Goal: Task Accomplishment & Management: Manage account settings

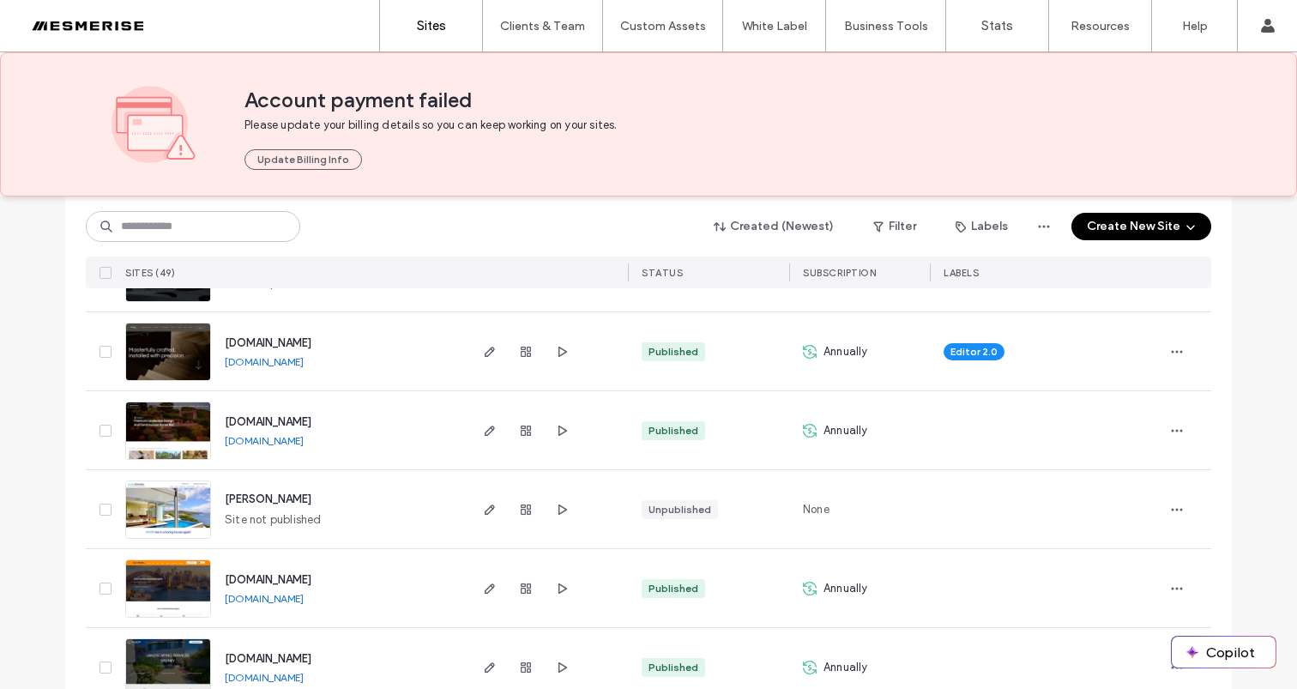
scroll to position [1339, 0]
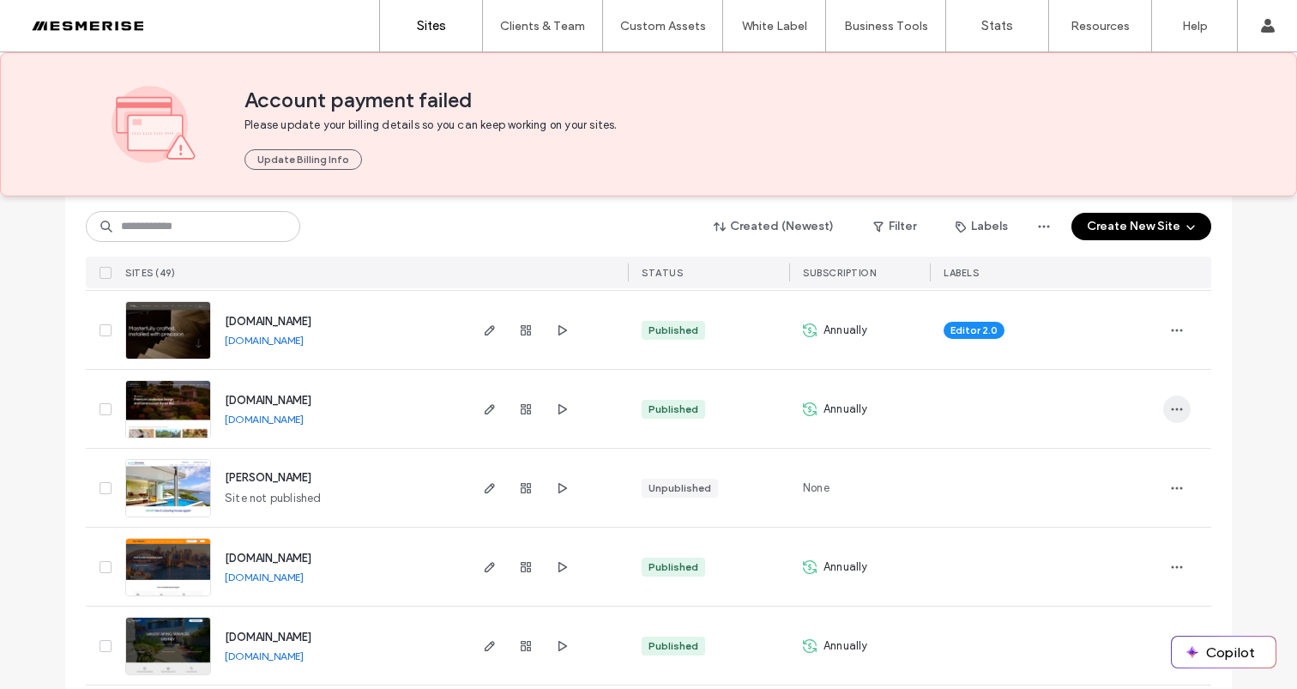
click at [1174, 404] on icon "button" at bounding box center [1177, 409] width 14 height 14
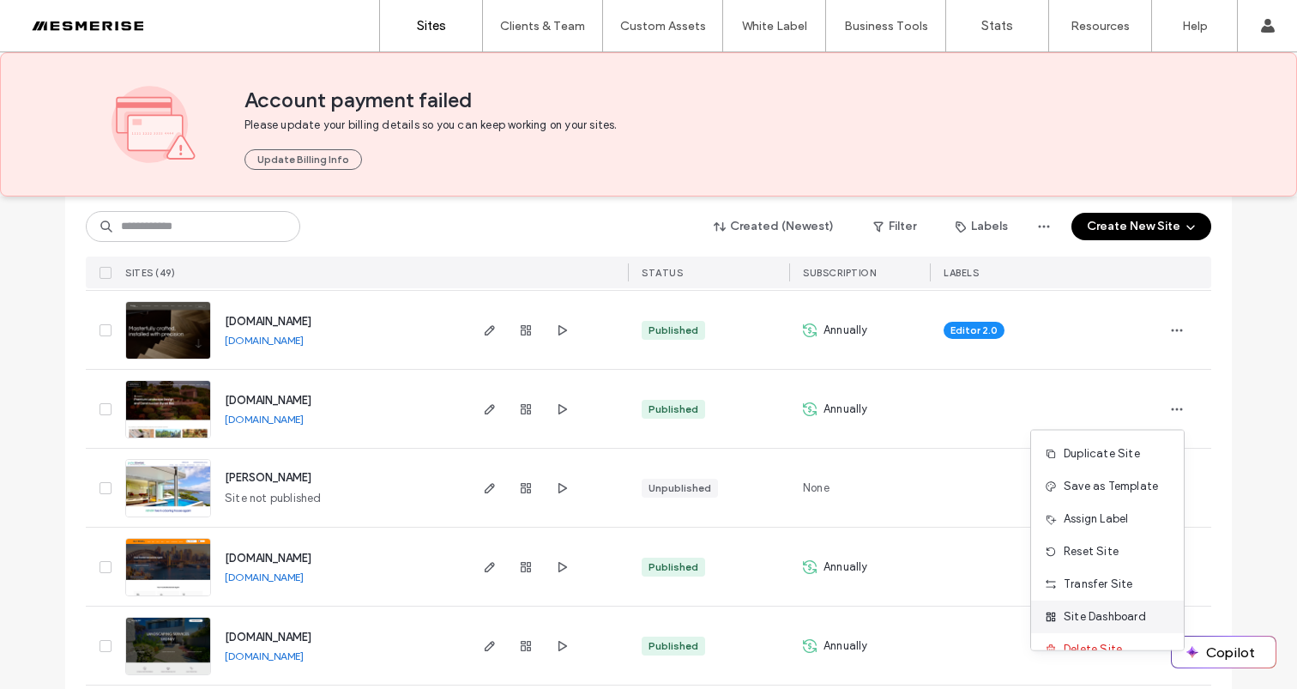
click at [1120, 615] on span "Site Dashboard" at bounding box center [1105, 616] width 82 height 17
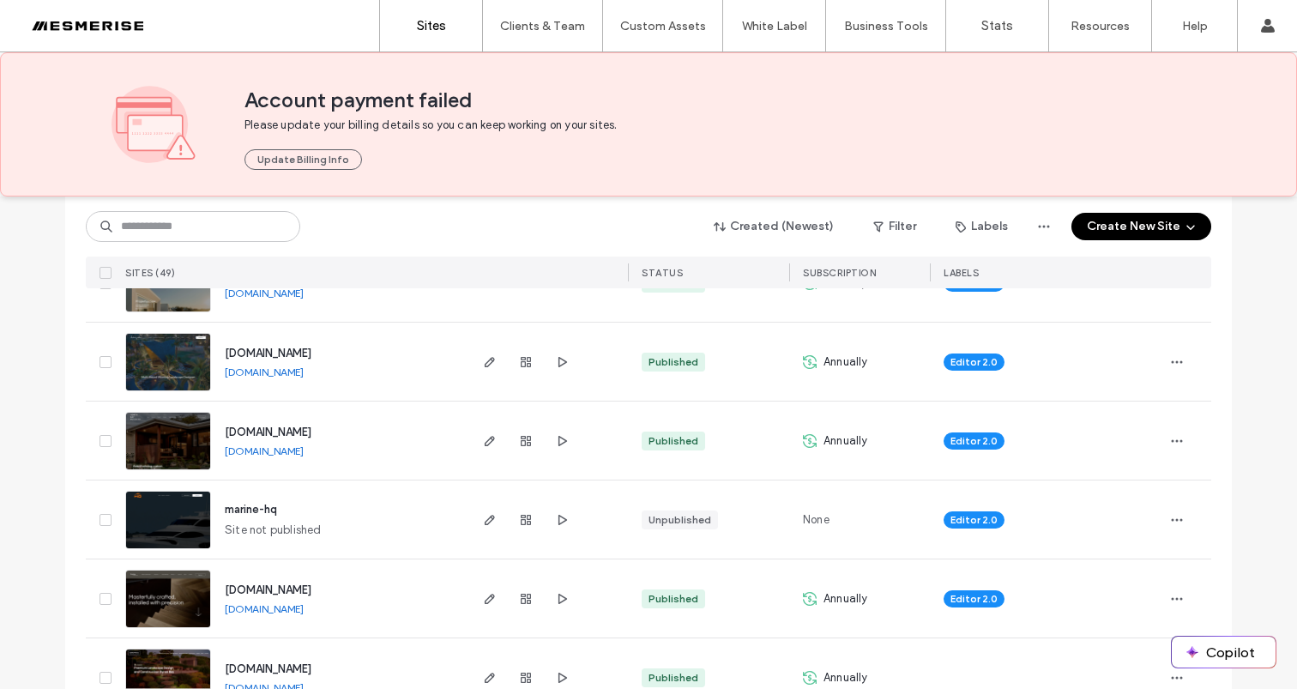
scroll to position [1060, 0]
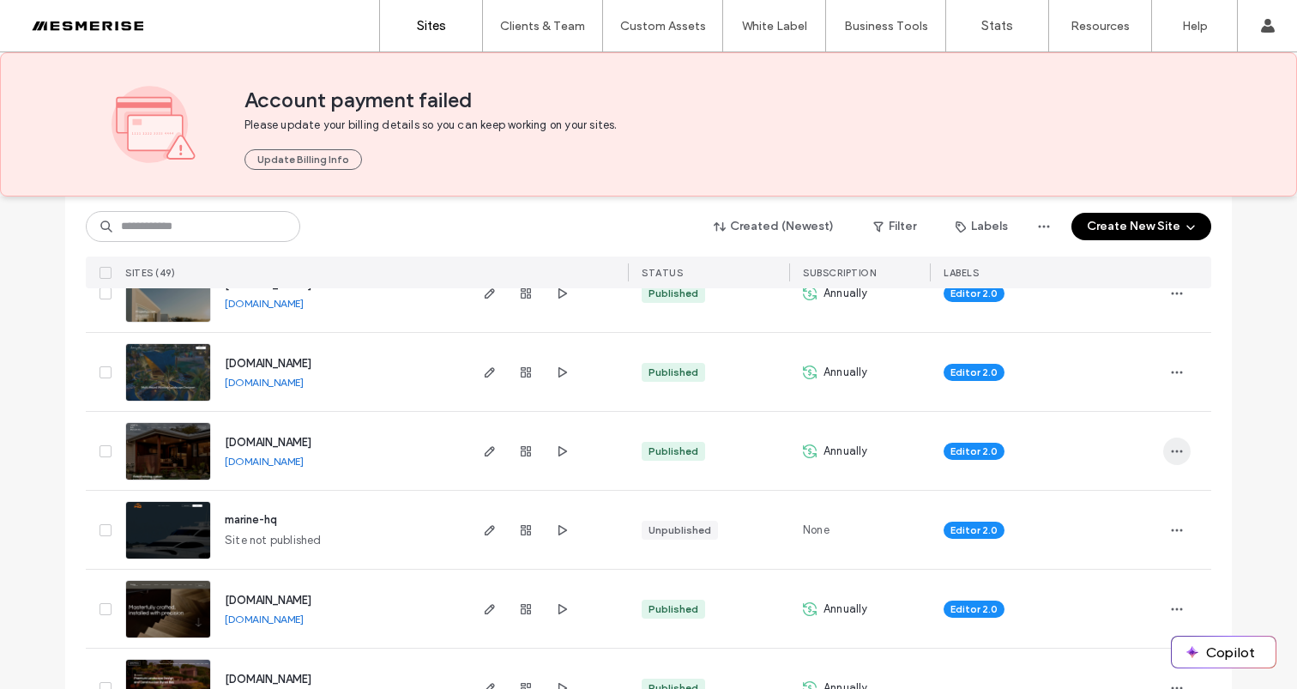
click at [1180, 453] on span "button" at bounding box center [1176, 451] width 27 height 27
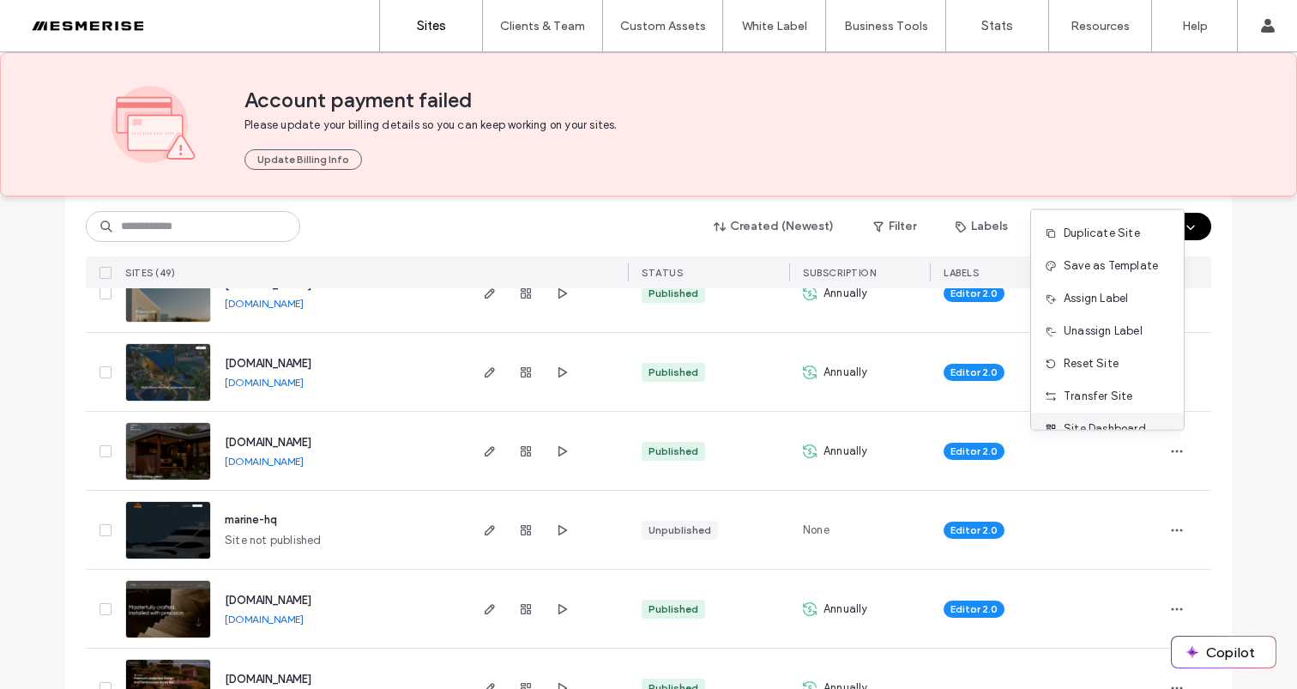
click at [1105, 421] on span "Site Dashboard" at bounding box center [1105, 428] width 82 height 17
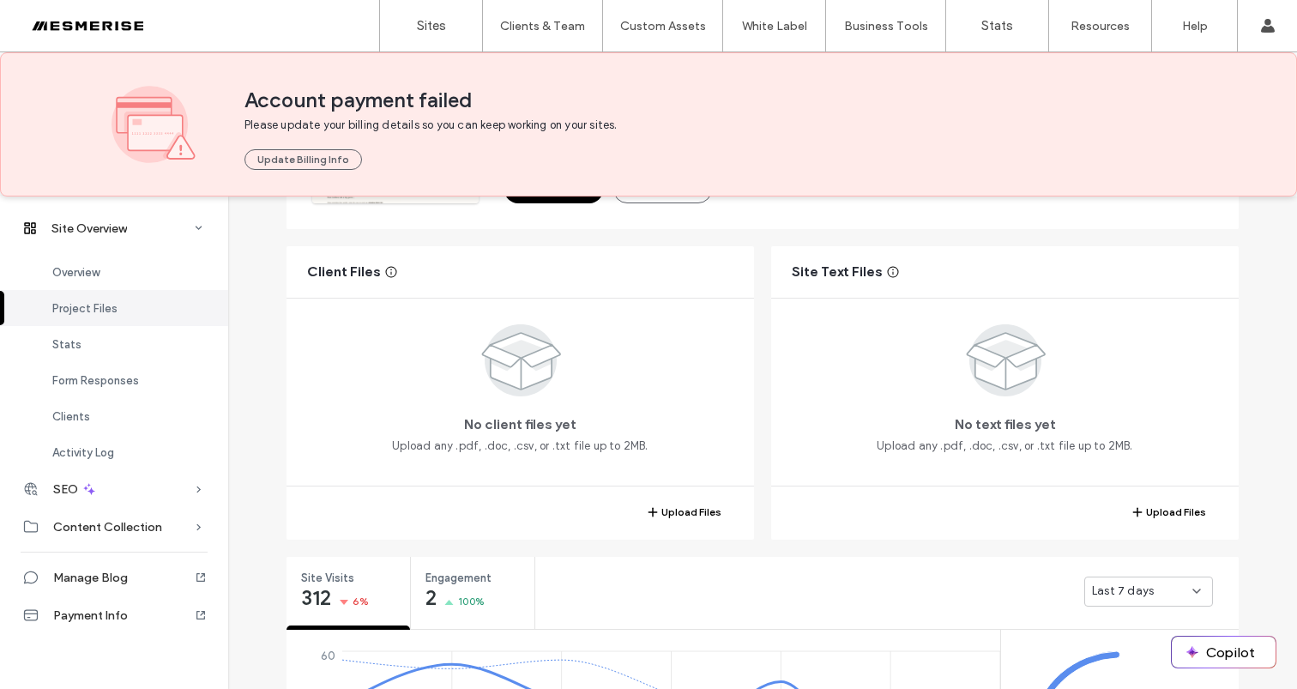
scroll to position [647, 0]
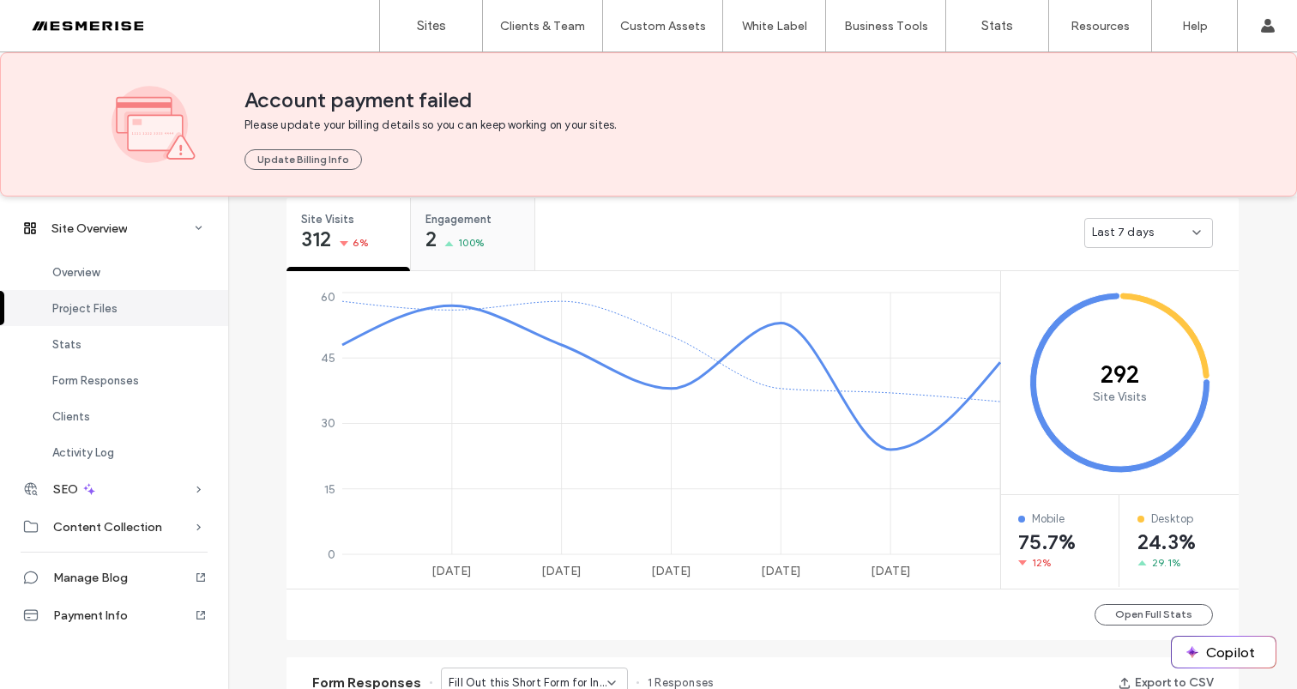
click at [515, 220] on div "Engagement 2 100%" at bounding box center [473, 230] width 124 height 64
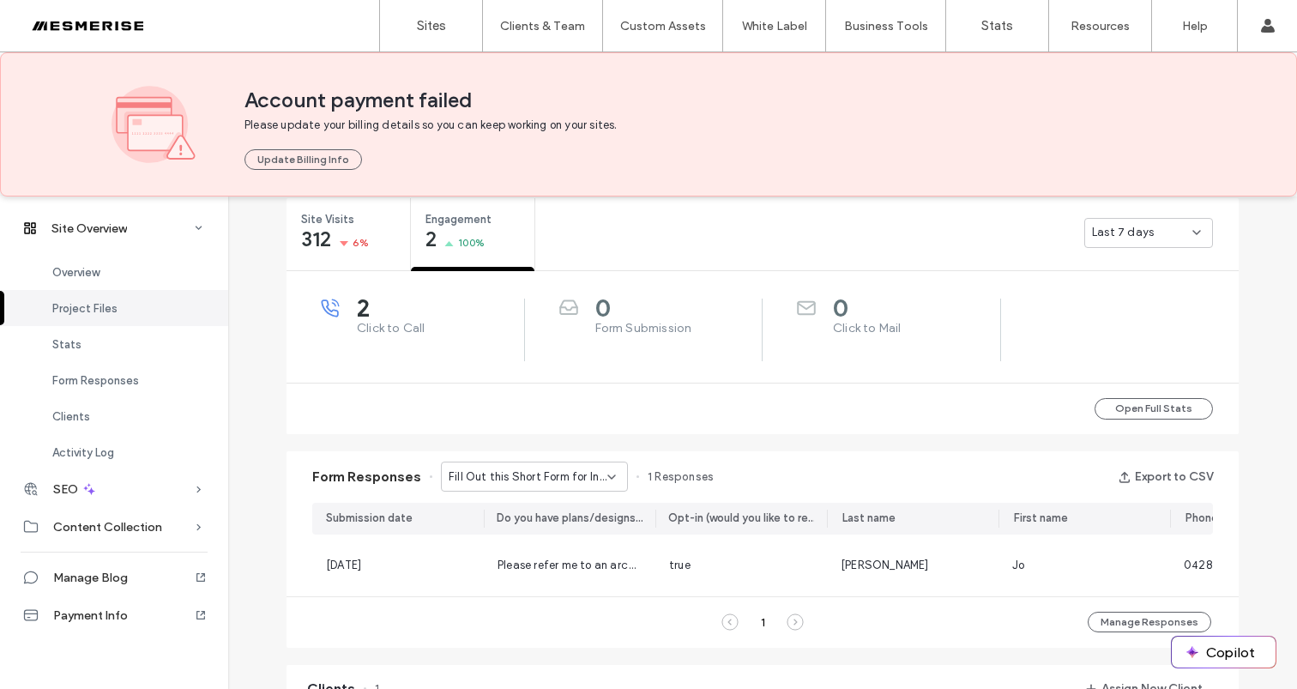
scroll to position [796, 0]
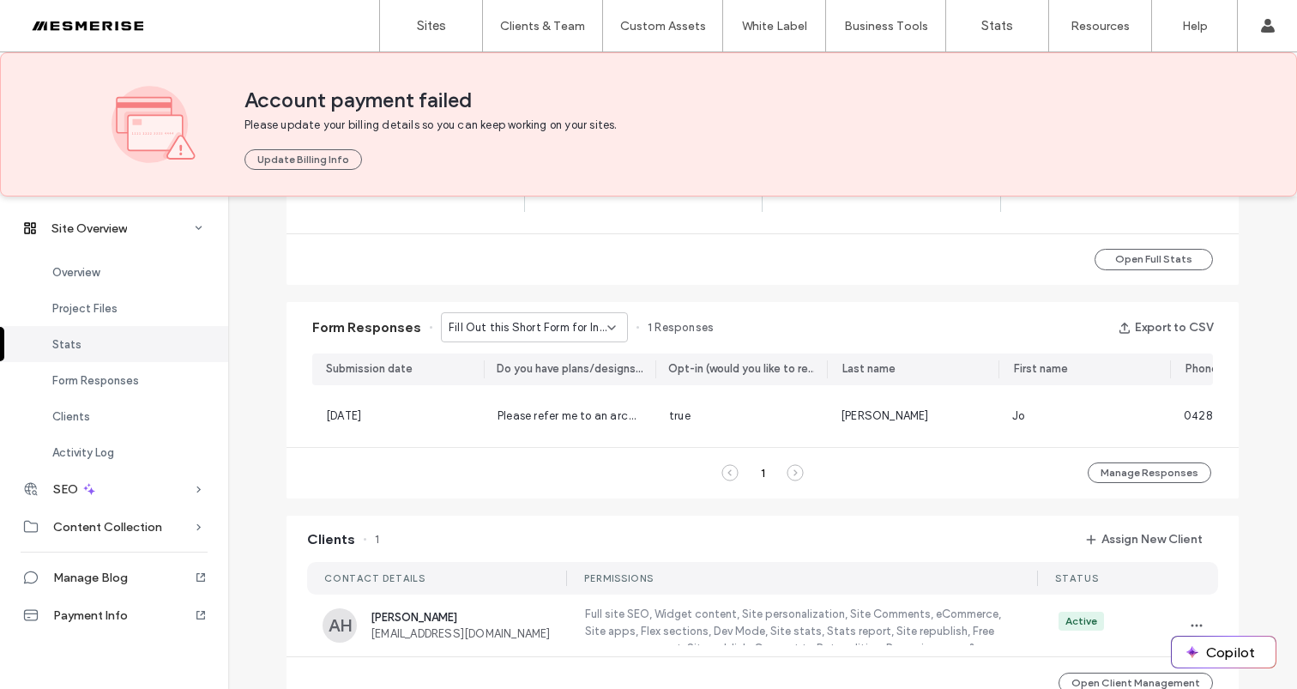
click at [555, 329] on span "Fill Out this Short Form for Instant Access to the Ultimate Guide to Custom Bui…" at bounding box center [528, 327] width 159 height 17
click at [530, 388] on span "Don’t Just Dream It, Build It - Connect page" at bounding box center [522, 387] width 165 height 17
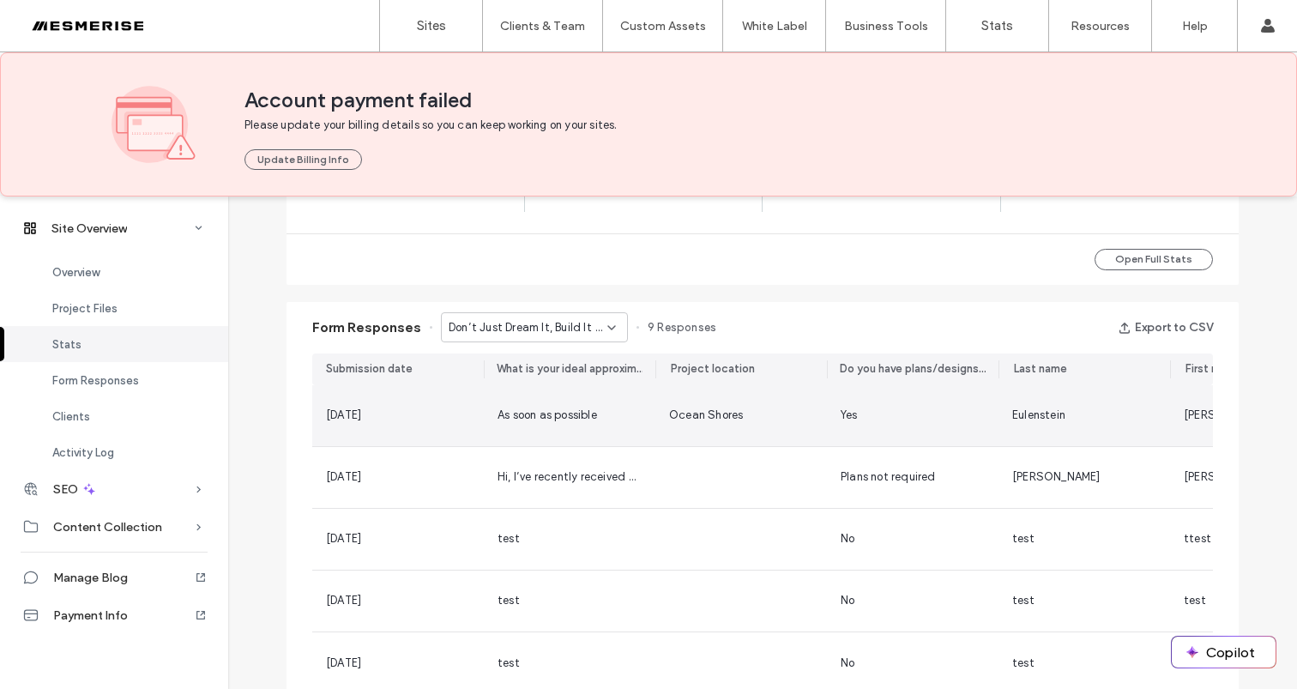
scroll to position [933, 0]
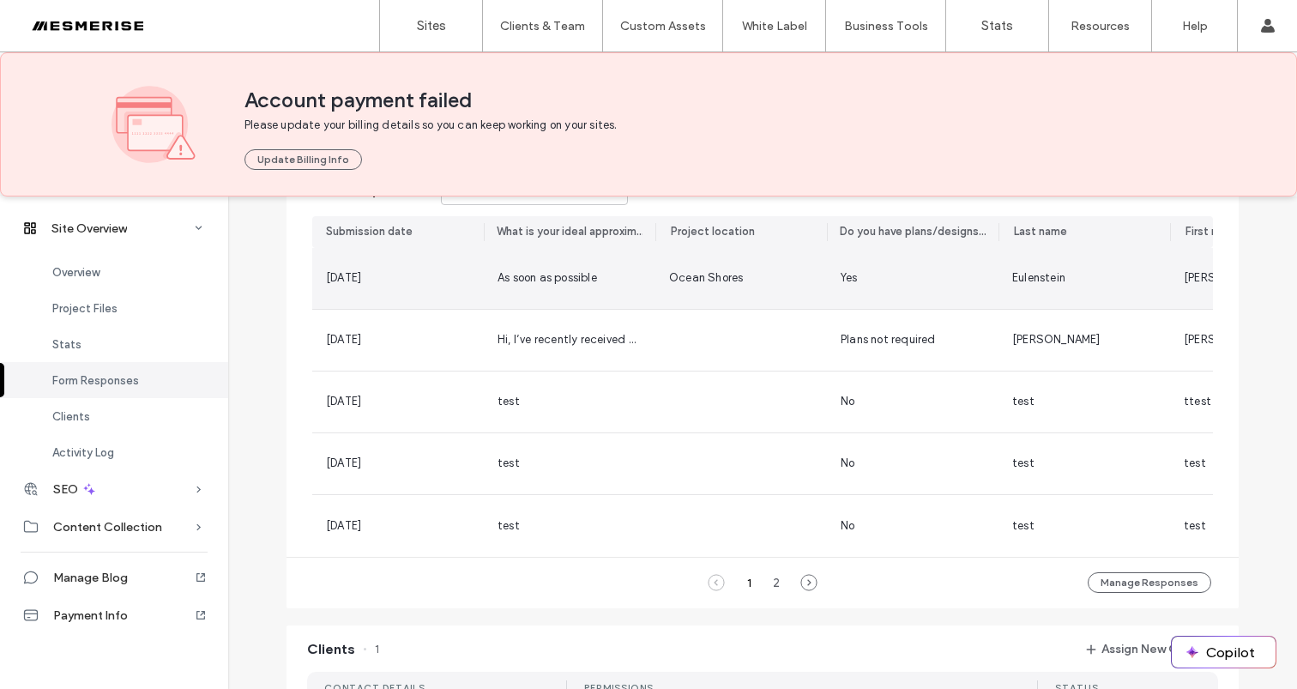
click at [535, 279] on span "As soon as possible" at bounding box center [548, 277] width 100 height 13
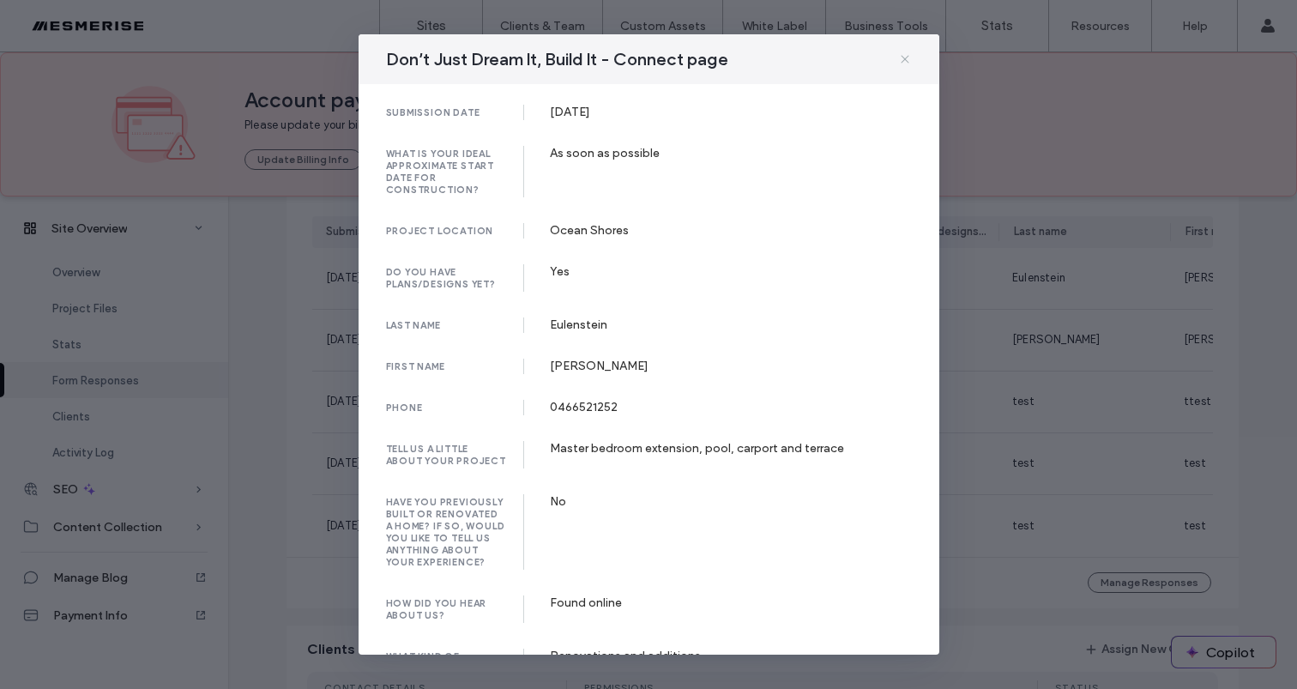
click at [906, 64] on icon at bounding box center [905, 59] width 14 height 14
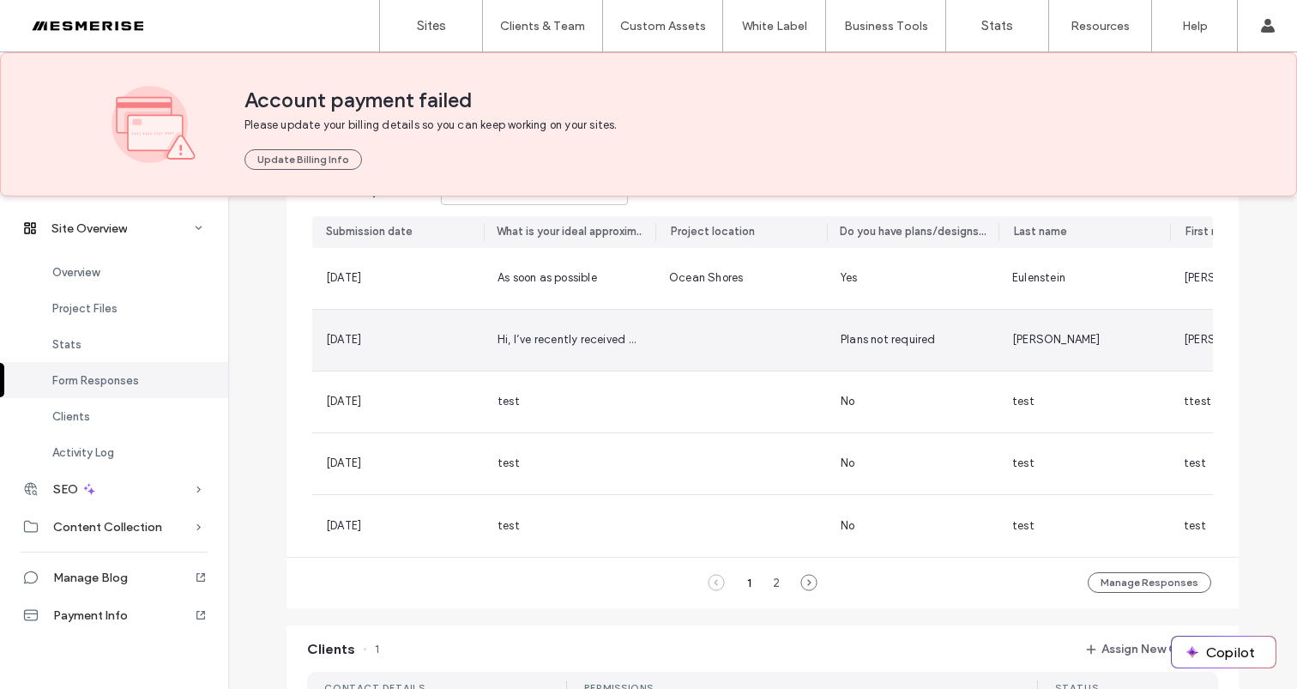
scroll to position [803, 0]
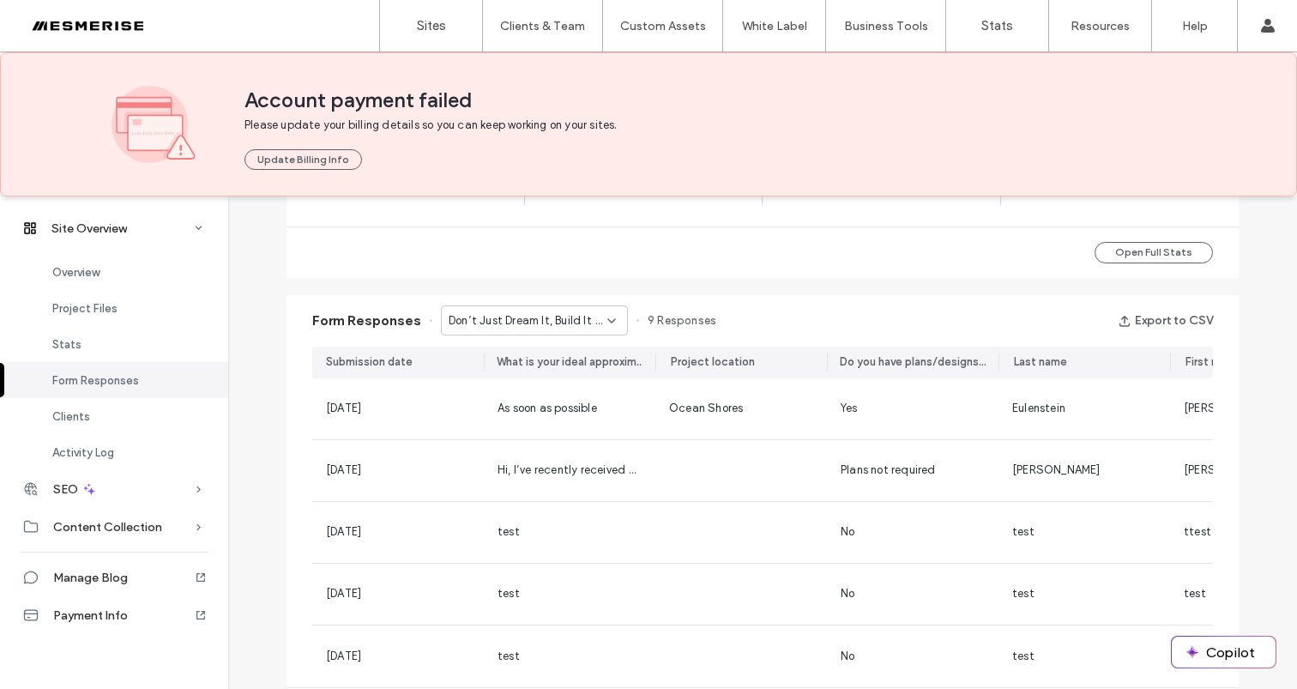
click at [534, 313] on span "Don’t Just Dream It, Build It - Connect page" at bounding box center [528, 320] width 159 height 17
click at [534, 373] on span "Don’t Just Dream It, Build It - Connect page" at bounding box center [522, 380] width 165 height 17
click at [587, 320] on span "Don’t Just Dream It, Build It - Connect page" at bounding box center [528, 320] width 159 height 17
click at [555, 381] on span "Don’t Just Dream It, Build It - Connect page" at bounding box center [522, 380] width 165 height 17
click at [570, 335] on div "Form Responses Don’t Just Dream It, Build It - Connect page 9 Responses Export …" at bounding box center [763, 320] width 952 height 51
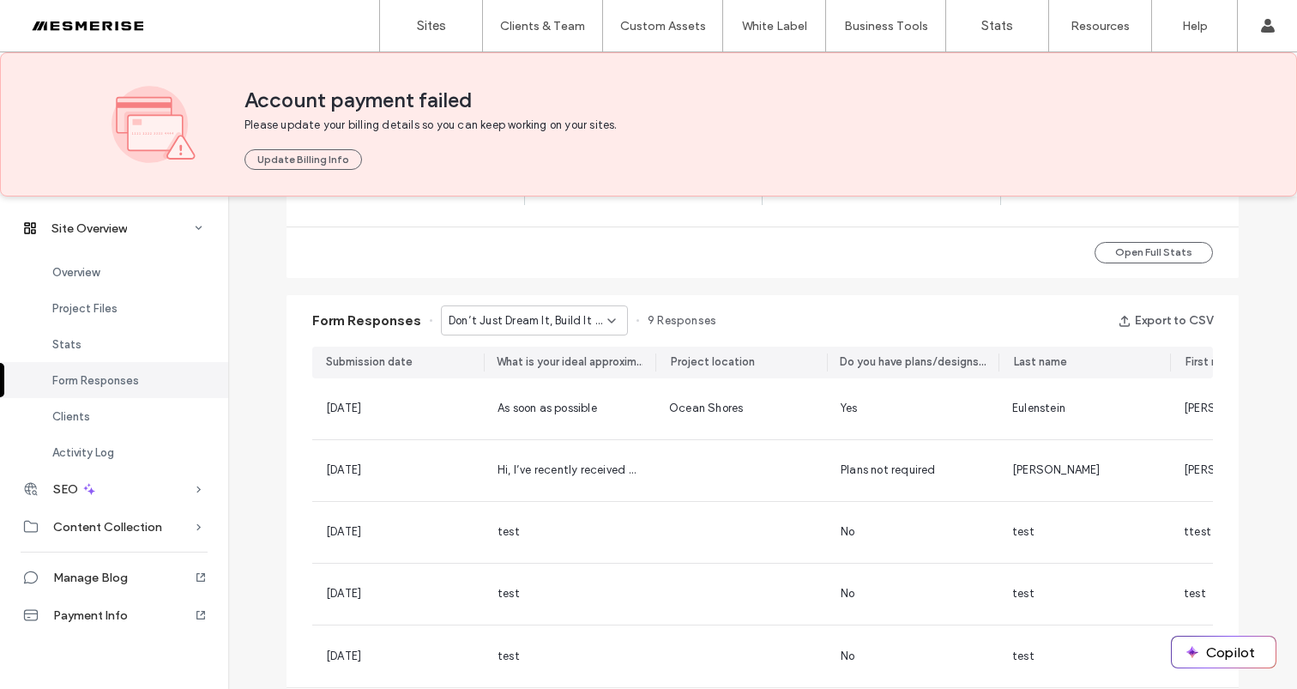
click at [578, 320] on span "Don’t Just Dream It, Build It - Connect page" at bounding box center [528, 320] width 159 height 17
click at [568, 355] on span "Fill Out this Short Form for Instant Access to the Ultimate Guide to Custom Bui…" at bounding box center [522, 350] width 165 height 17
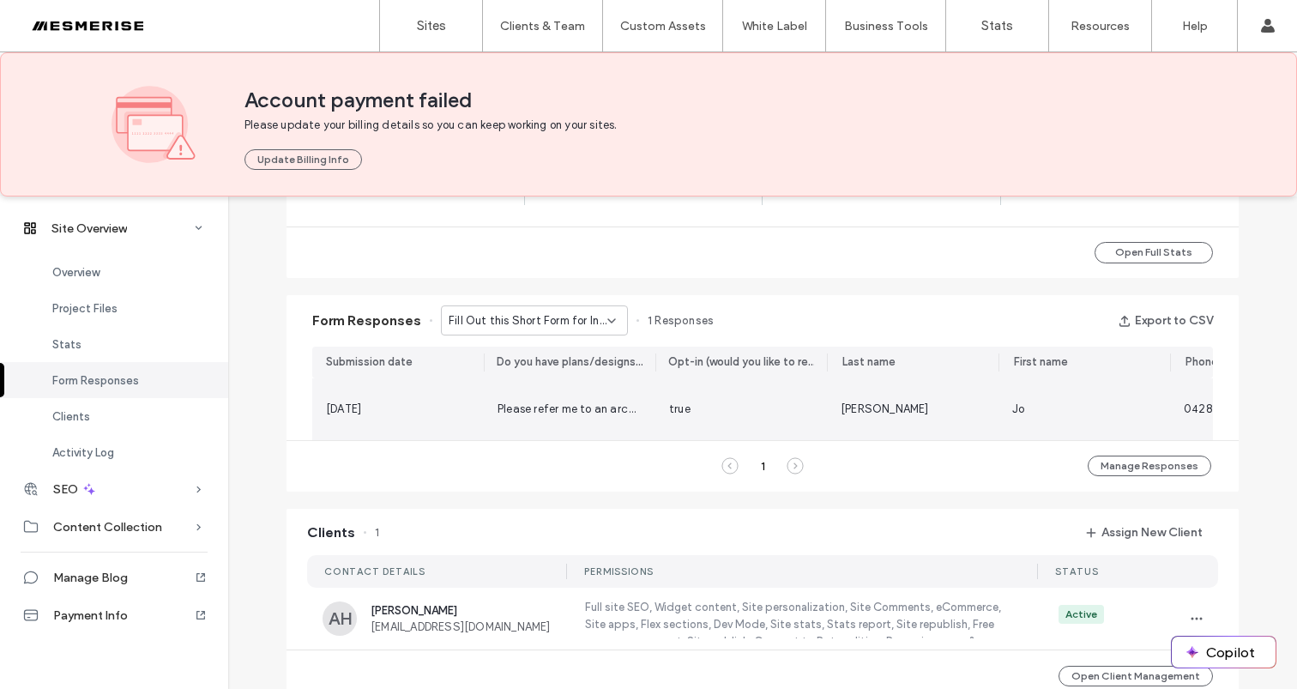
click at [498, 406] on span "Please refer me to an architect or designer" at bounding box center [610, 408] width 224 height 13
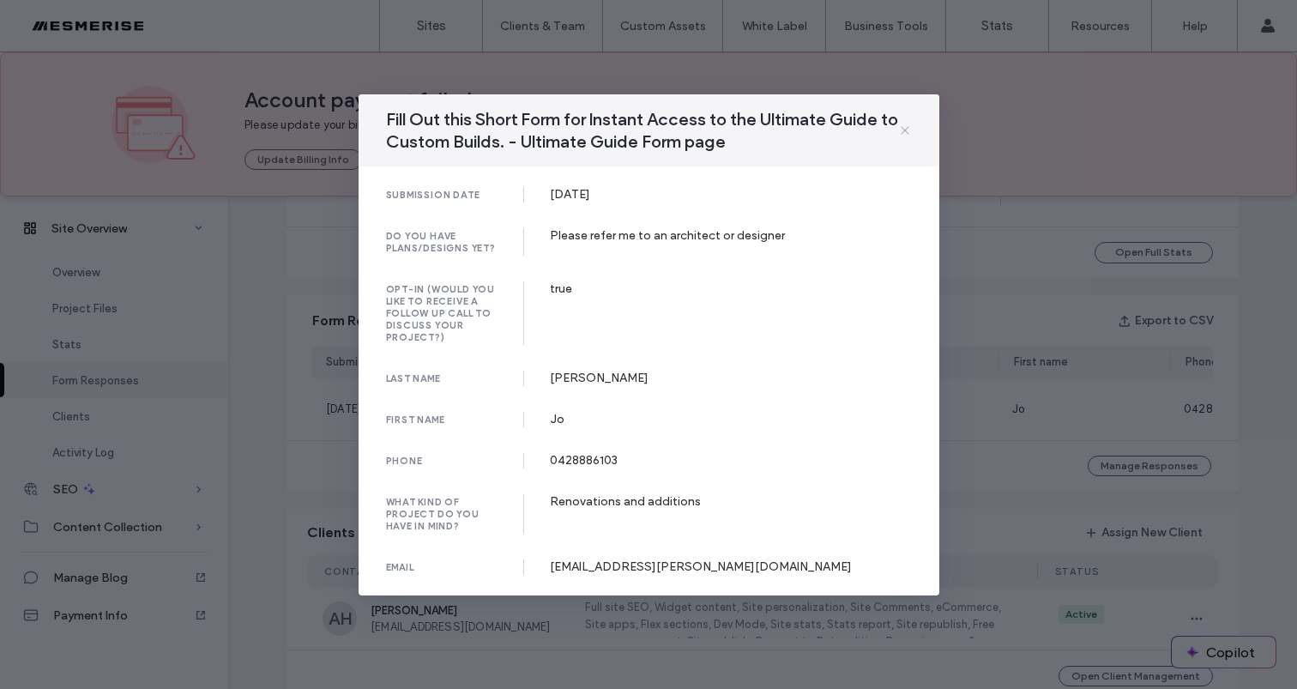
click at [901, 137] on icon at bounding box center [905, 131] width 14 height 14
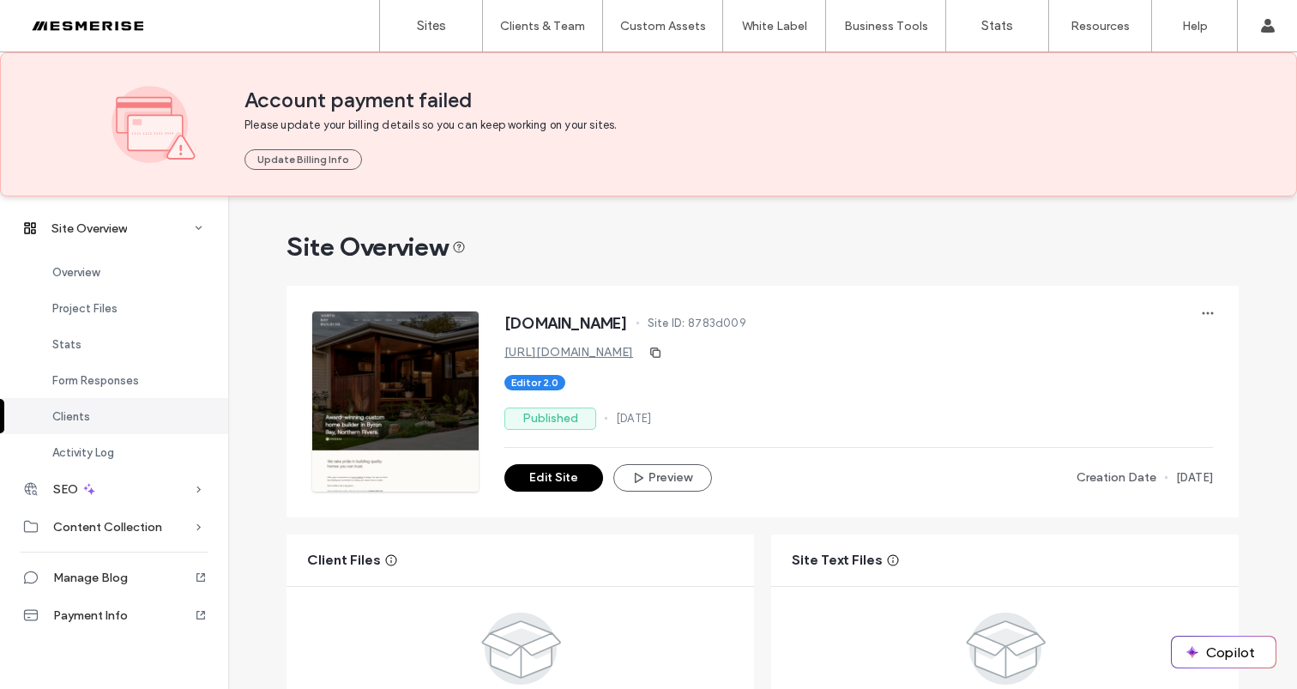
scroll to position [1373, 0]
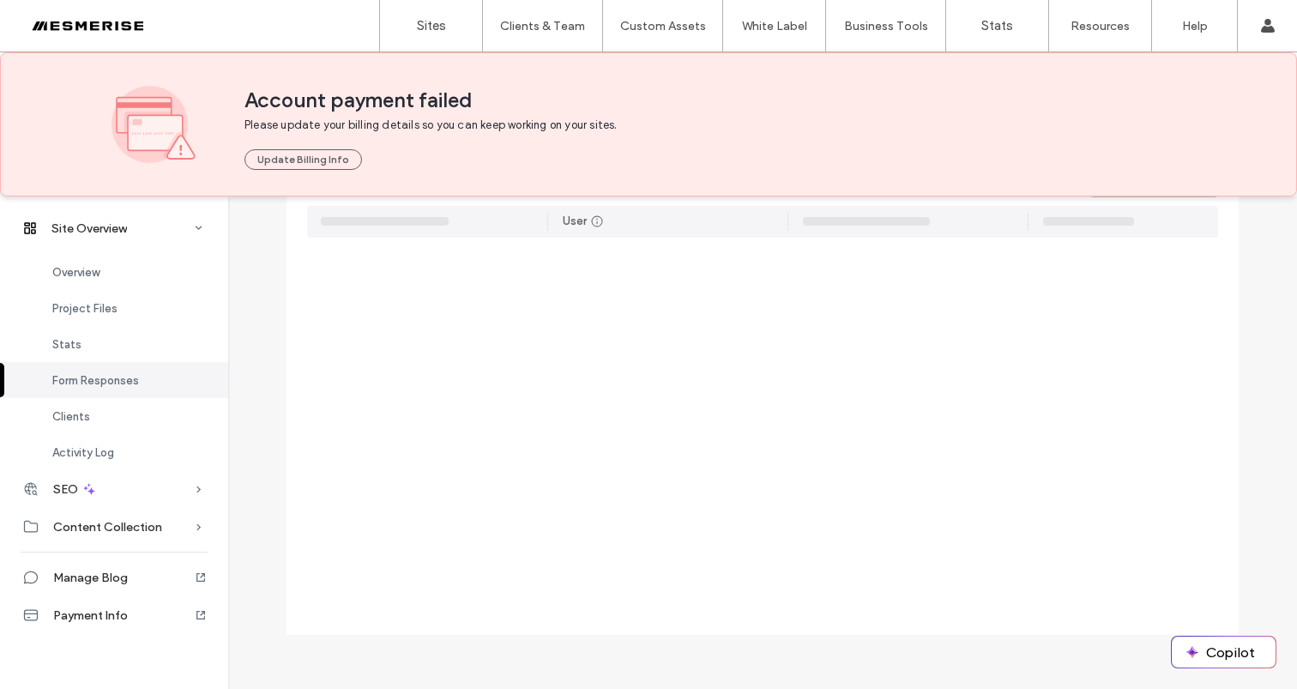
scroll to position [2094, 0]
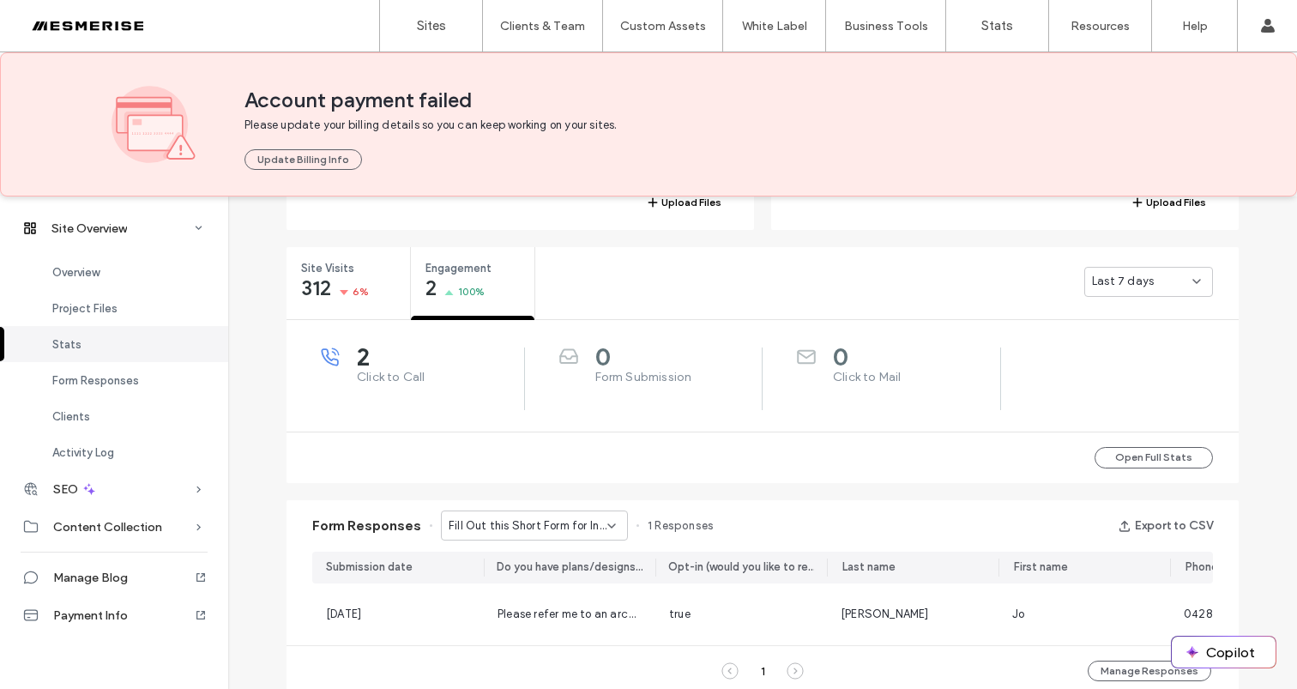
scroll to position [440, 0]
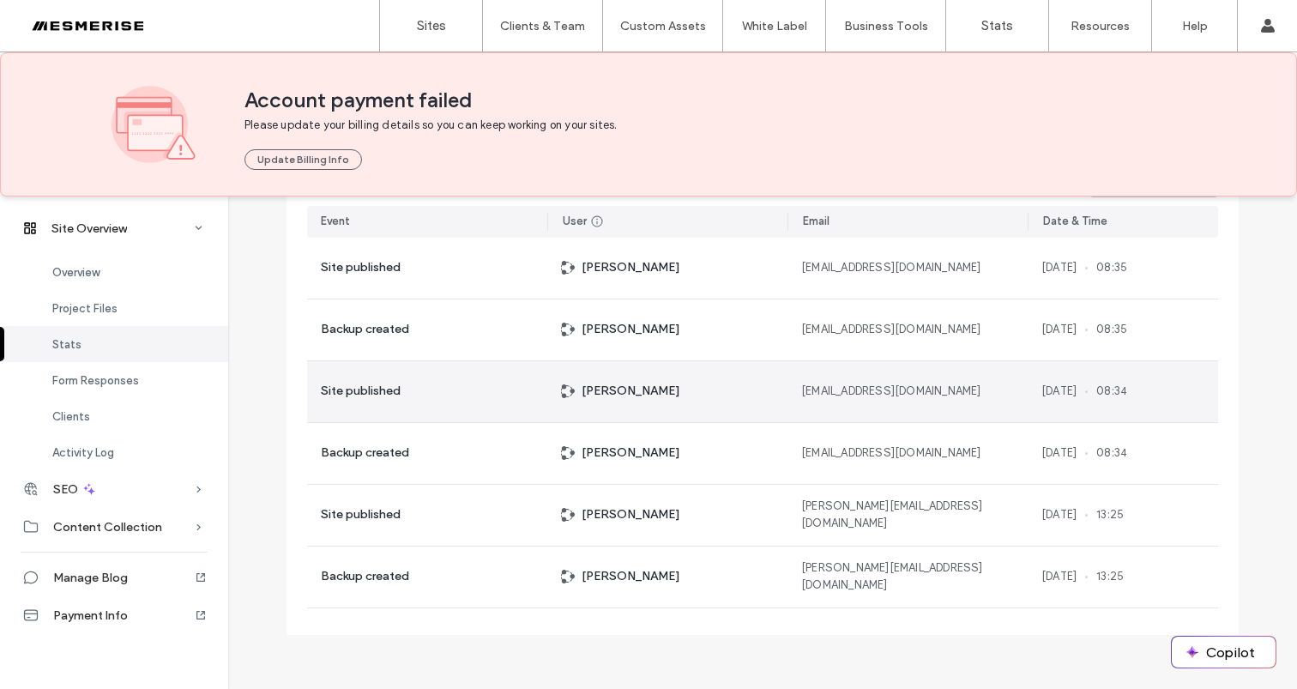
scroll to position [1079, 0]
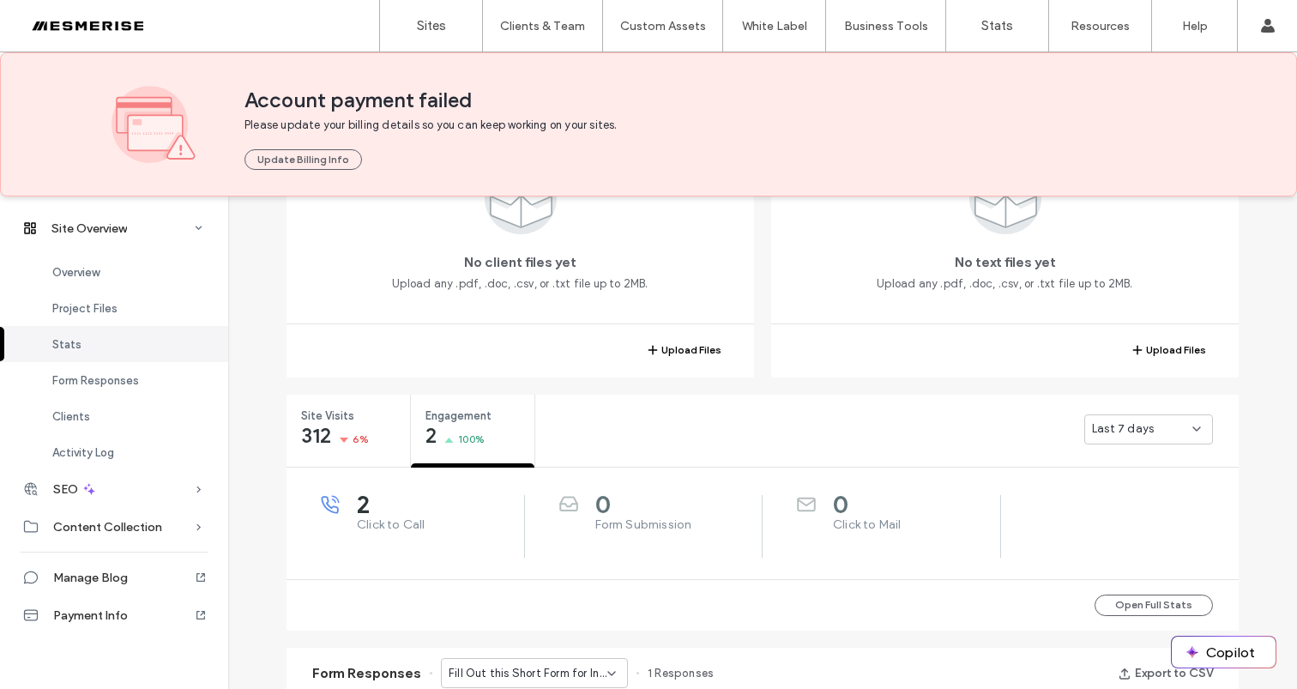
scroll to position [809, 0]
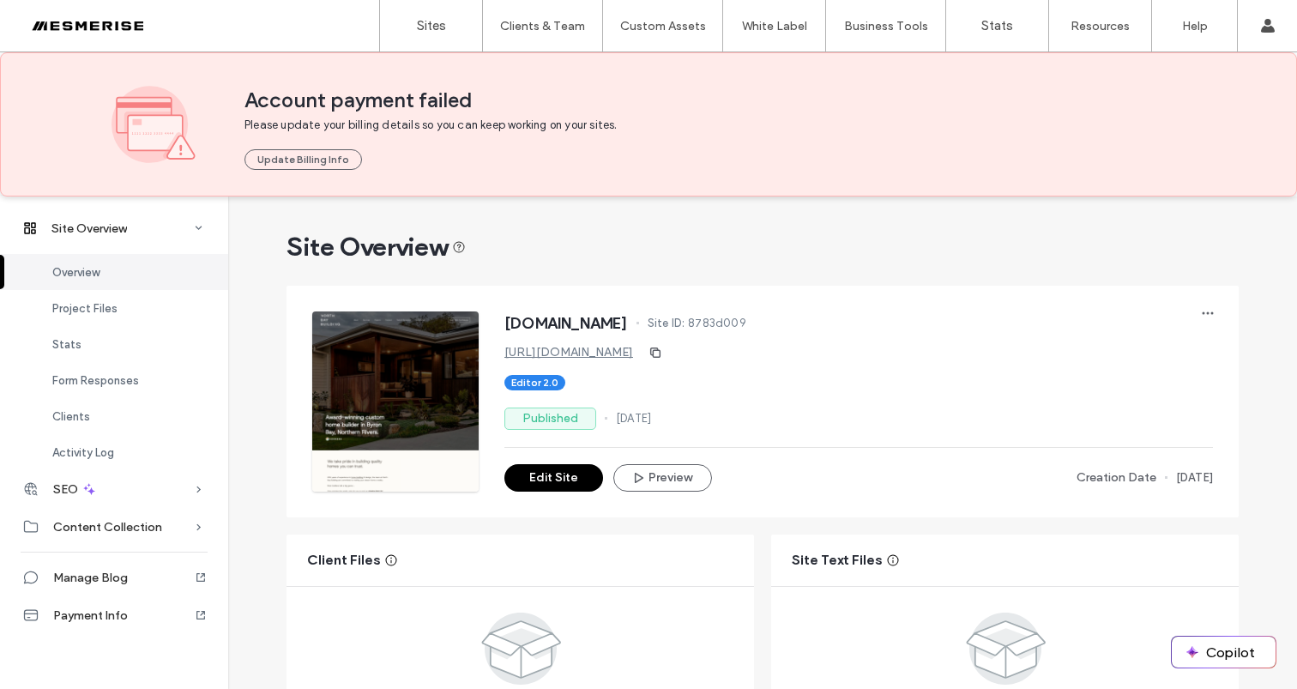
scroll to position [1373, 0]
